Goal: Information Seeking & Learning: Learn about a topic

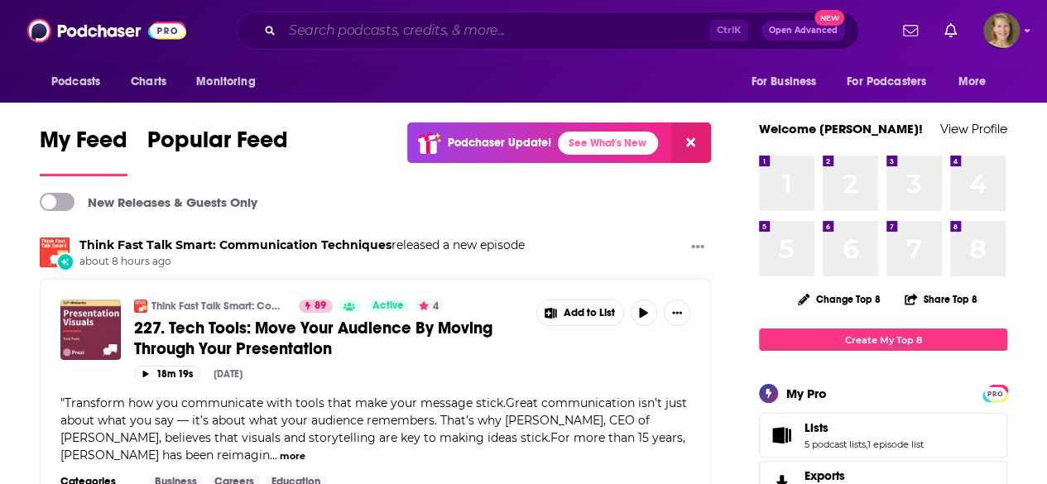
click at [294, 26] on input "Search podcasts, credits, & more..." at bounding box center [495, 30] width 427 height 26
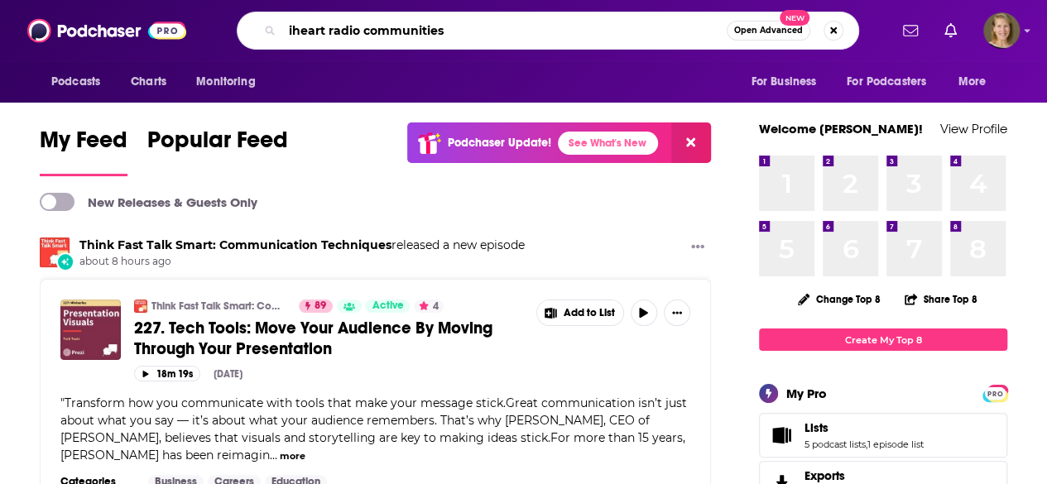
type input "iheart radio communities"
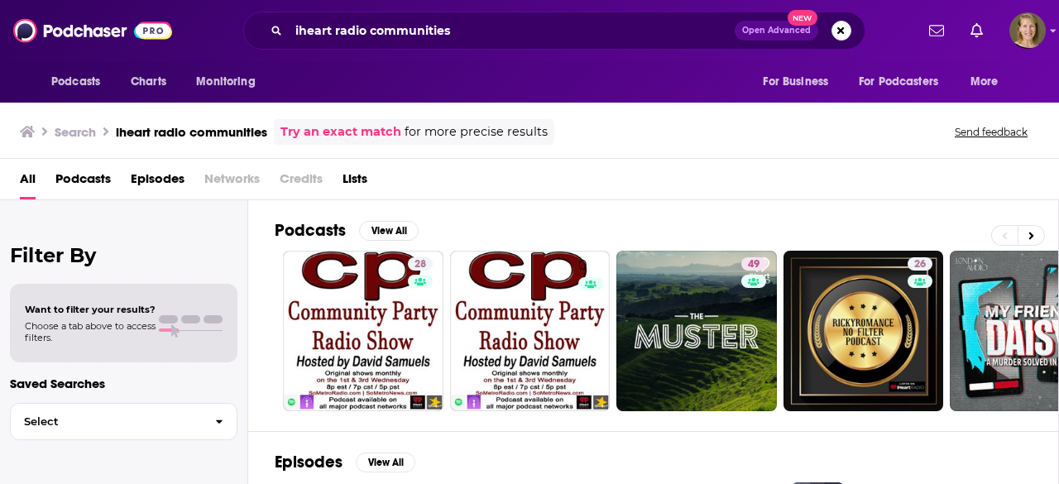
click at [1046, 112] on div "Search iheart radio communities Try an exact match for more precise results Sen…" at bounding box center [529, 129] width 1059 height 60
drag, startPoint x: 1057, startPoint y: 112, endPoint x: 1048, endPoint y: 158, distance: 47.1
click at [1046, 158] on div "Search iheart radio communities Try an exact match for more precise results Sen…" at bounding box center [529, 291] width 1059 height 385
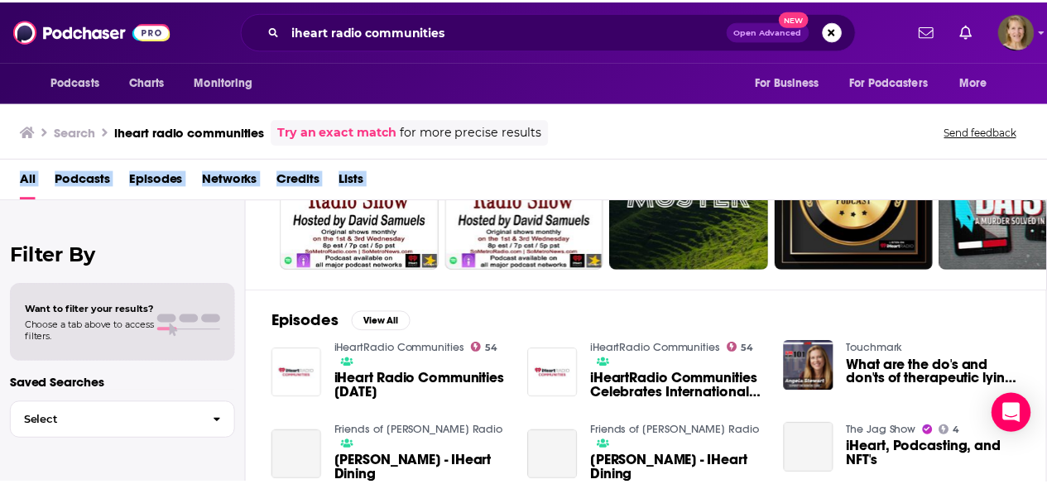
scroll to position [156, 0]
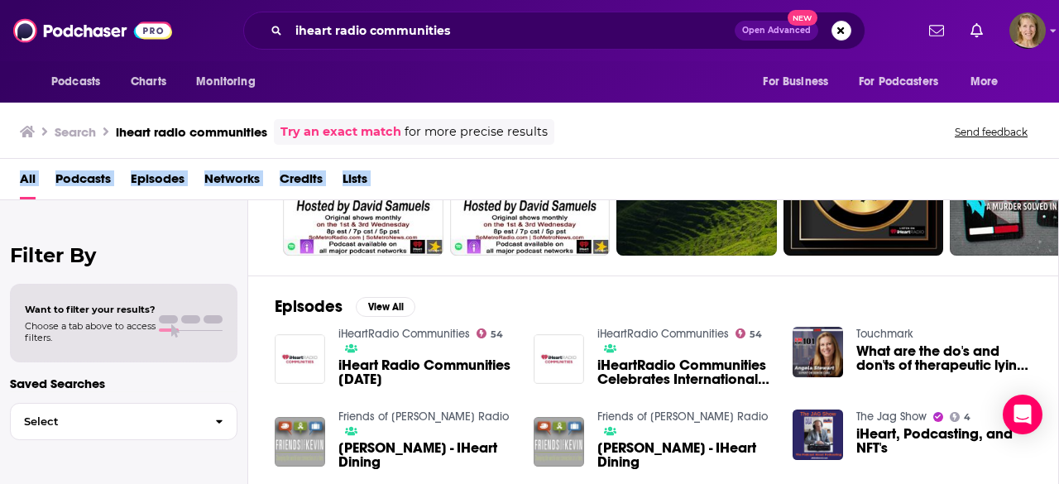
click at [414, 360] on span "iHeart Radio Communities June 28" at bounding box center [425, 372] width 175 height 28
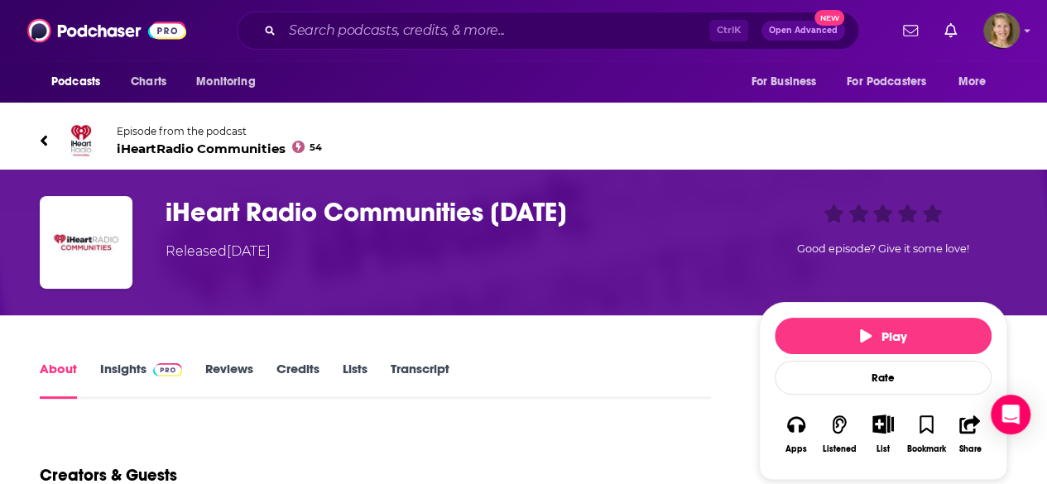
click at [60, 369] on link "About" at bounding box center [58, 380] width 37 height 38
click at [101, 365] on link "Insights" at bounding box center [141, 380] width 82 height 38
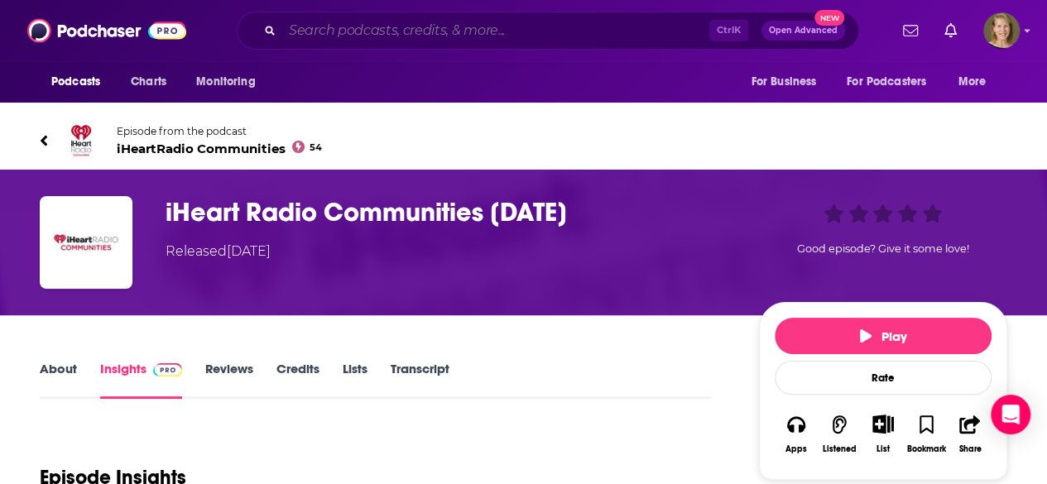
click at [354, 29] on input "Search podcasts, credits, & more..." at bounding box center [495, 30] width 427 height 26
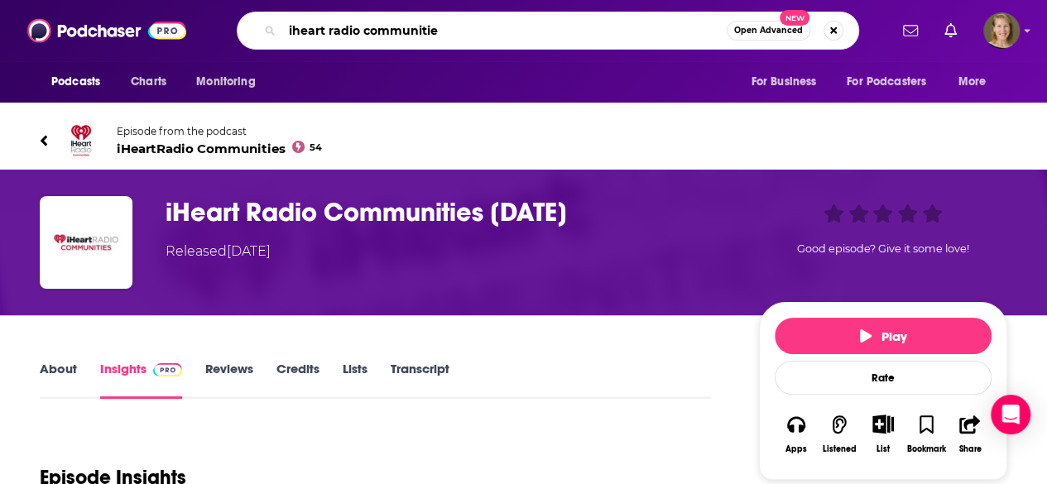
type input "iheart radio communities"
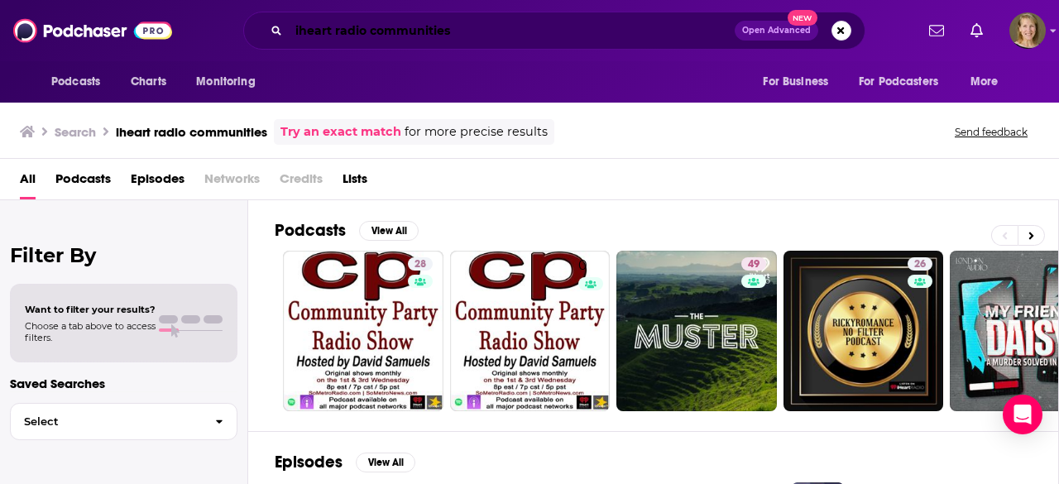
click at [495, 31] on input "iheart radio communities" at bounding box center [512, 30] width 446 height 26
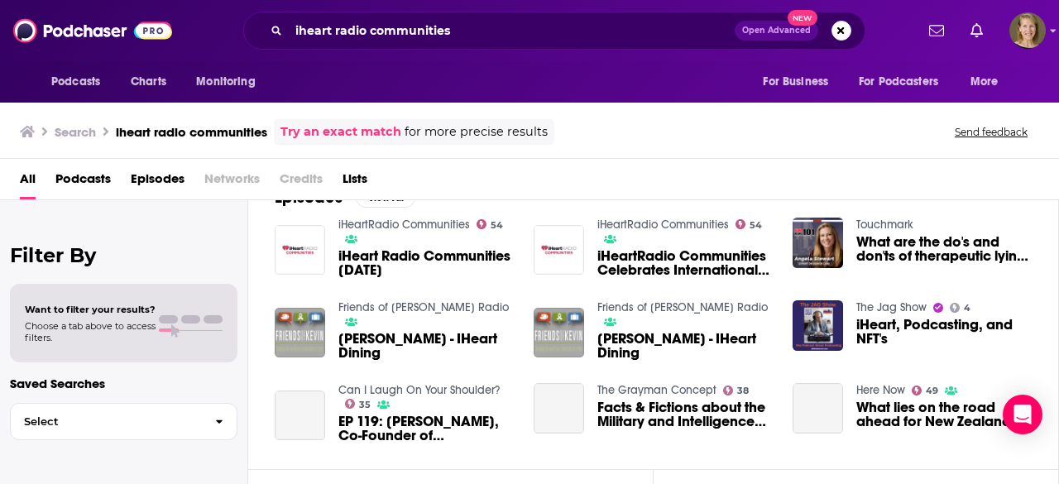
scroll to position [266, 0]
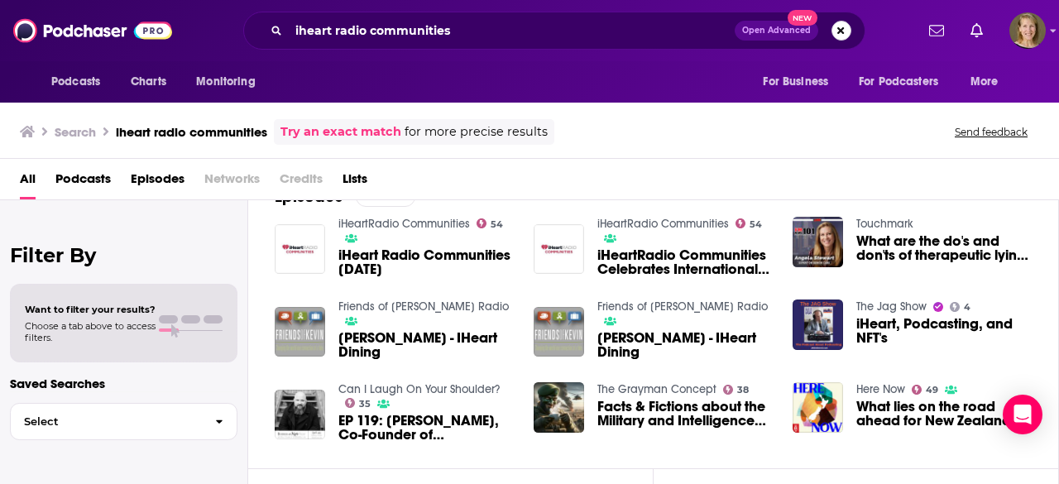
click at [846, 27] on button "Search podcasts, credits, & more..." at bounding box center [841, 31] width 20 height 20
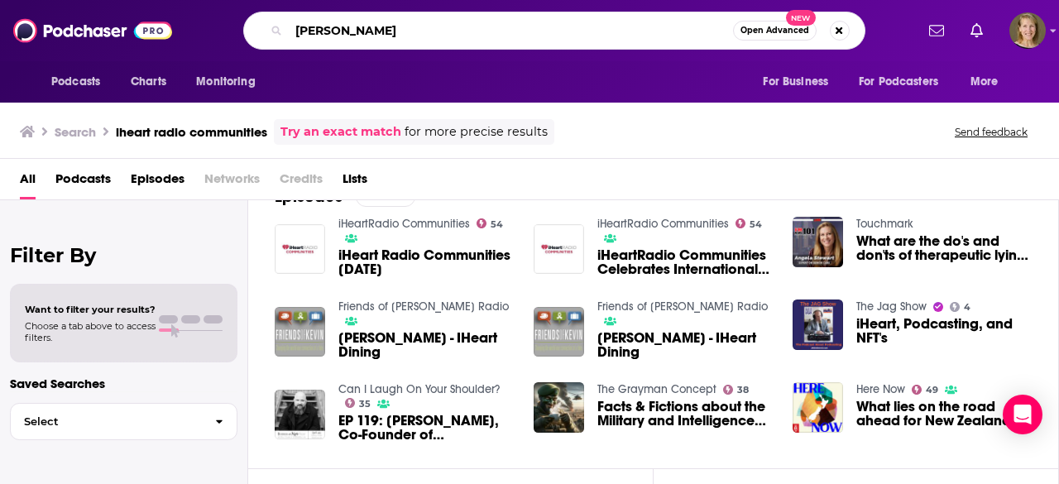
type input "[PERSON_NAME]"
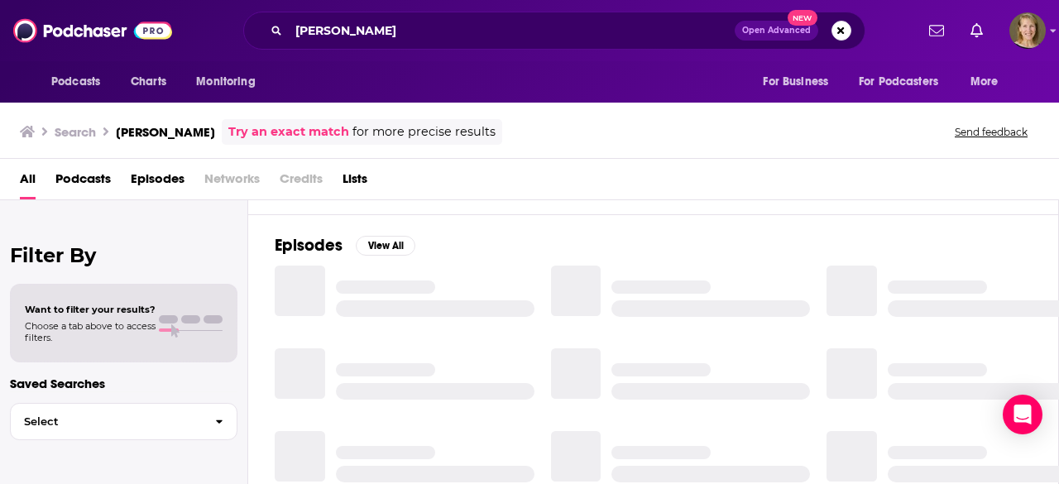
scroll to position [266, 0]
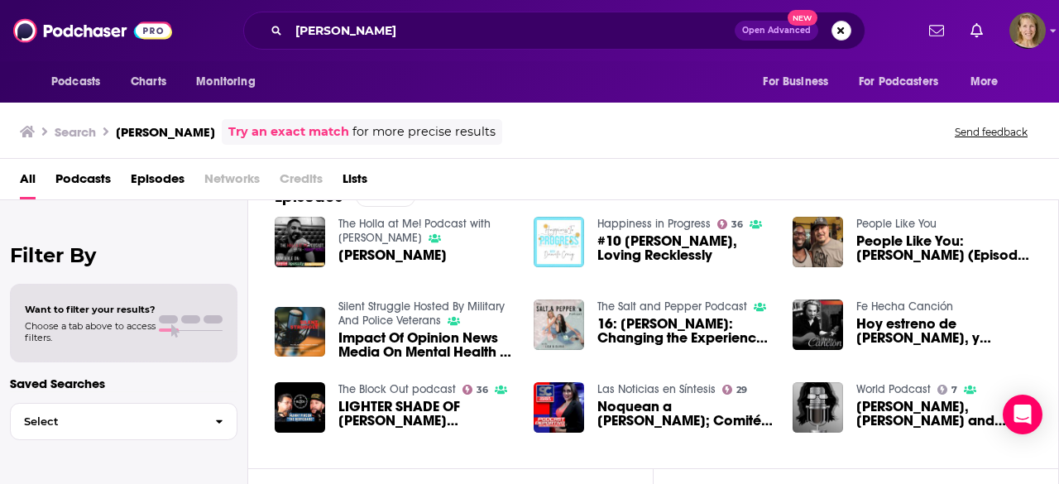
click at [839, 26] on button "Search podcasts, credits, & more..." at bounding box center [841, 31] width 20 height 20
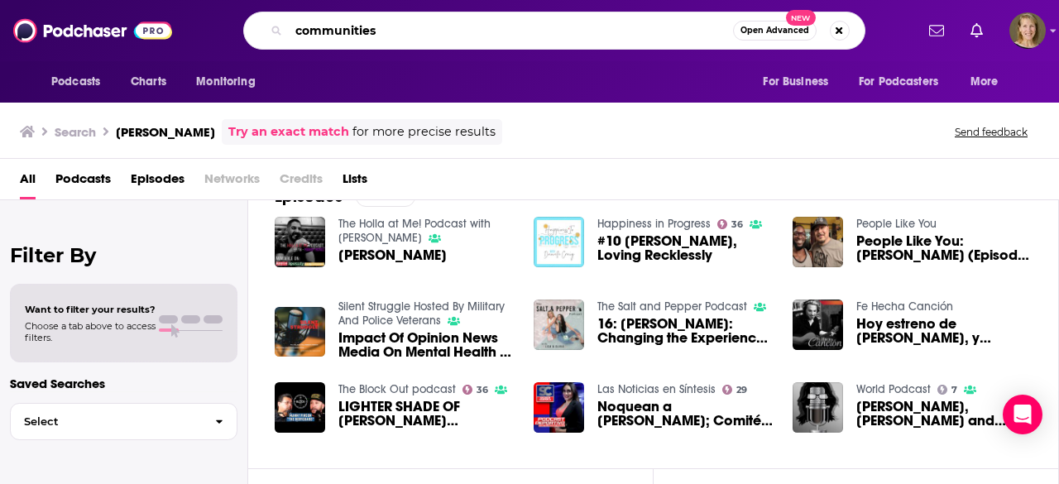
type input "communities"
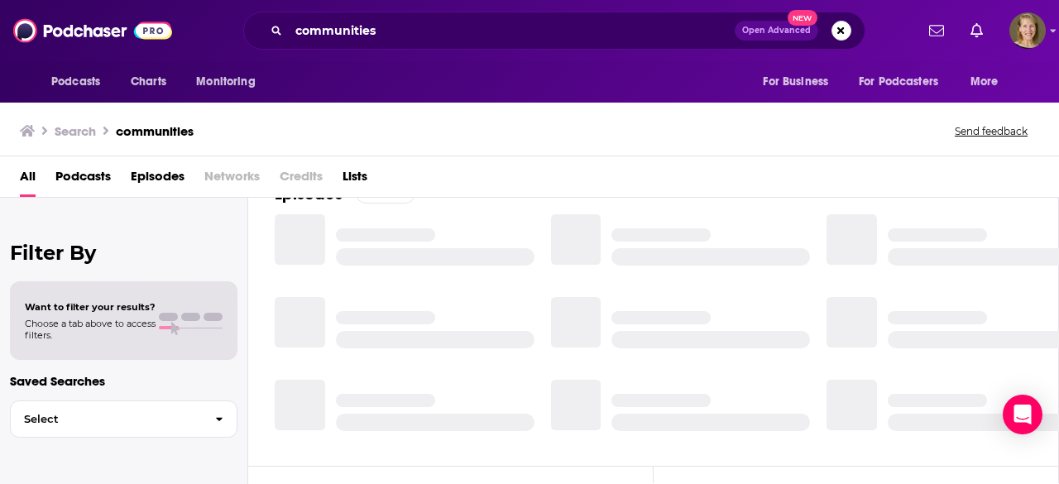
scroll to position [266, 0]
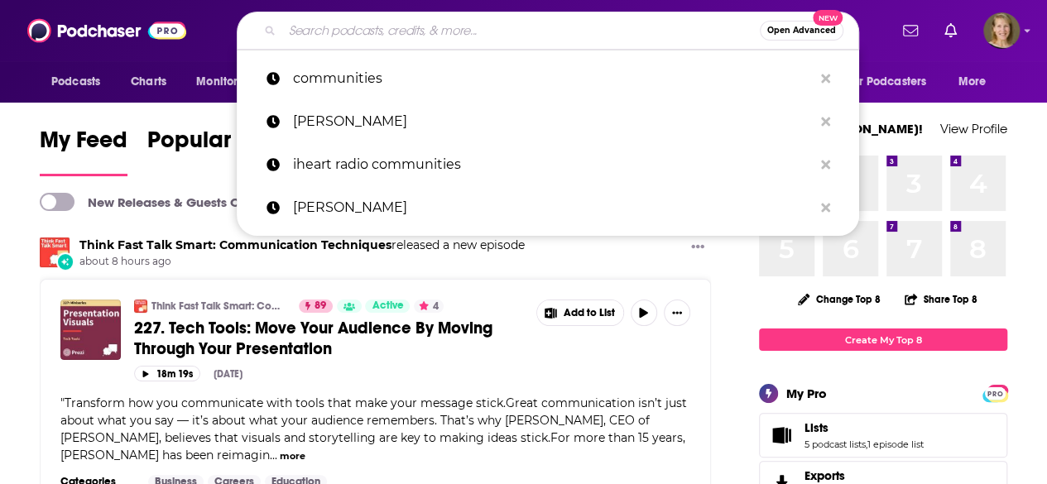
click at [342, 32] on input "Search podcasts, credits, & more..." at bounding box center [520, 30] width 477 height 26
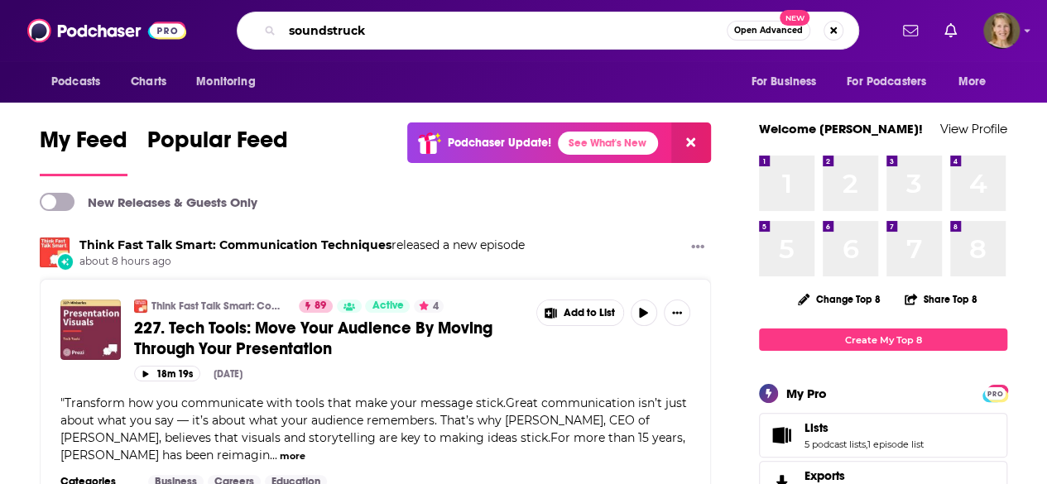
type input "soundstruck"
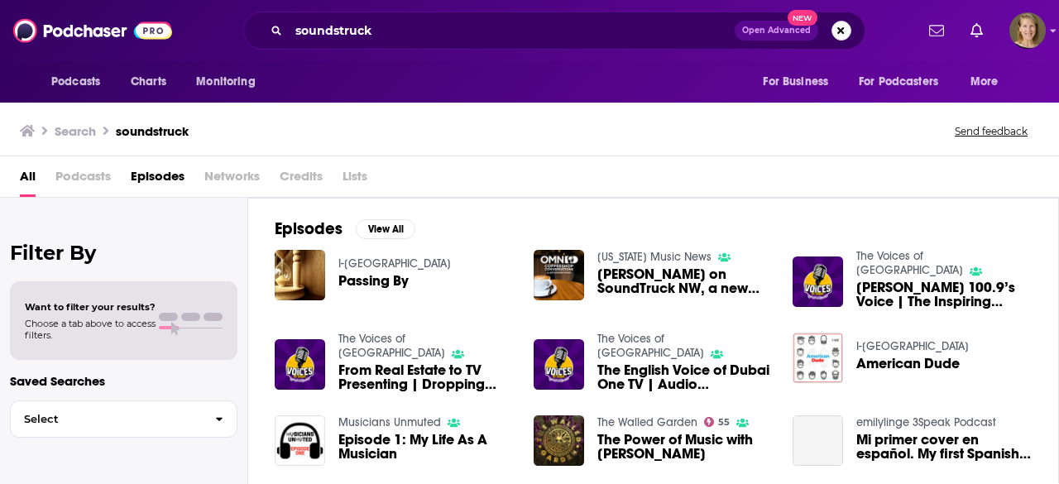
click at [842, 30] on button "Search podcasts, credits, & more..." at bounding box center [841, 31] width 20 height 20
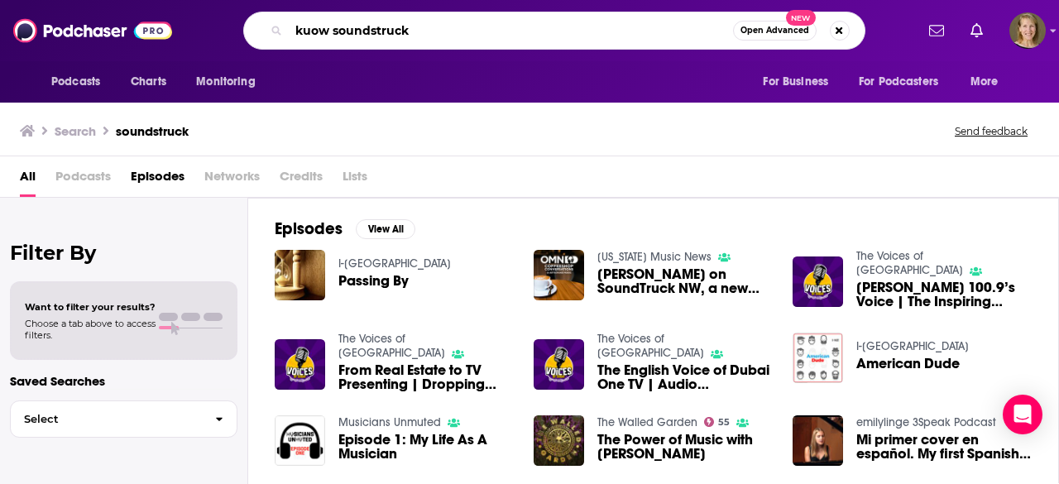
type input "kuow soundstruck"
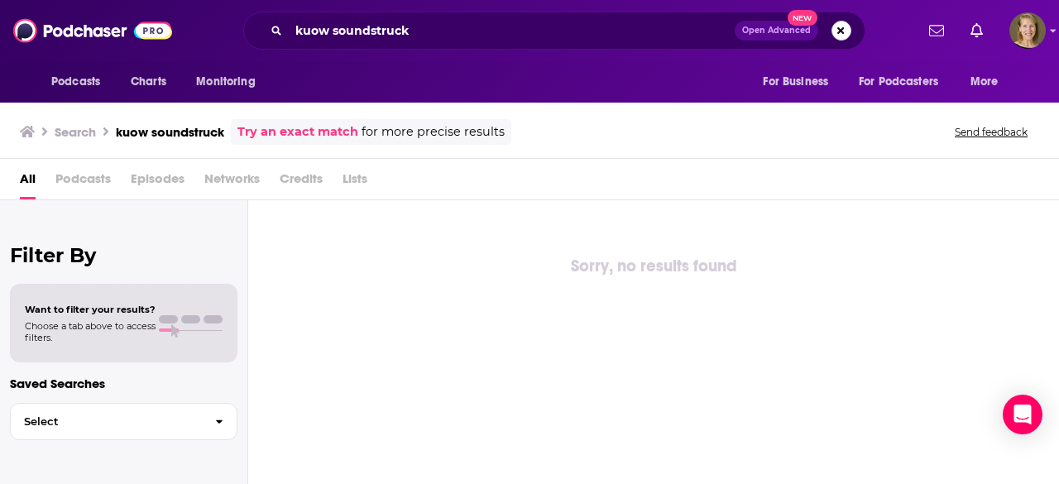
click at [841, 24] on button "Search podcasts, credits, & more..." at bounding box center [841, 31] width 20 height 20
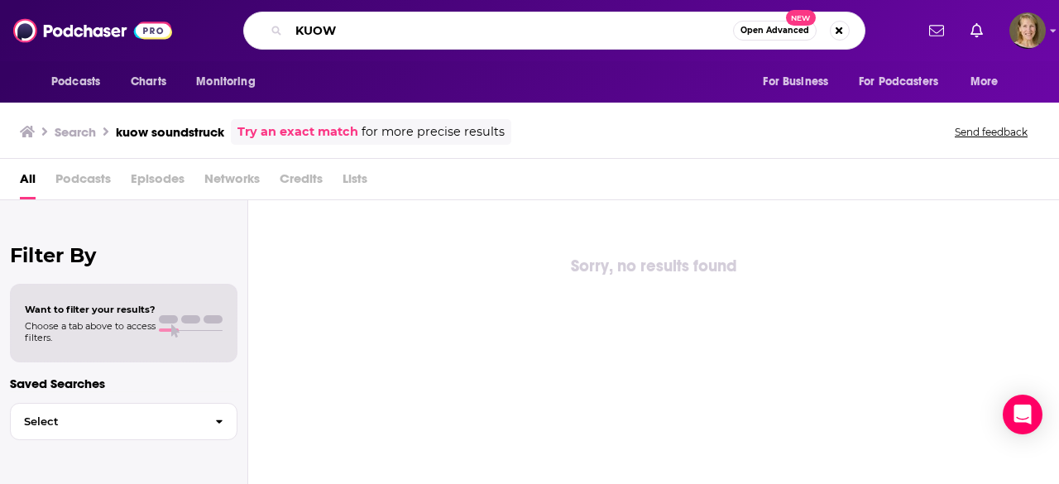
type input "KUOW"
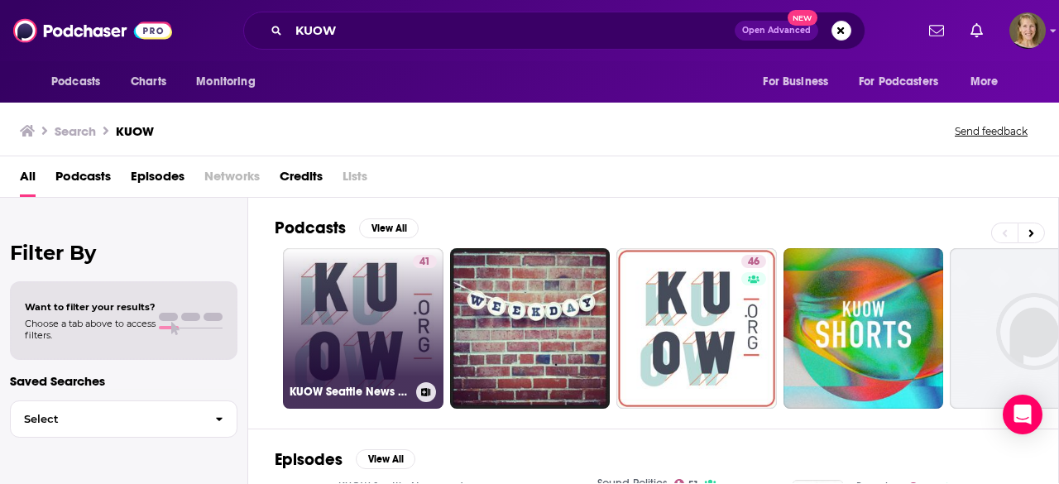
click at [357, 312] on link "41 KUOW Seattle News and Information" at bounding box center [363, 328] width 161 height 161
